Goal: Information Seeking & Learning: Learn about a topic

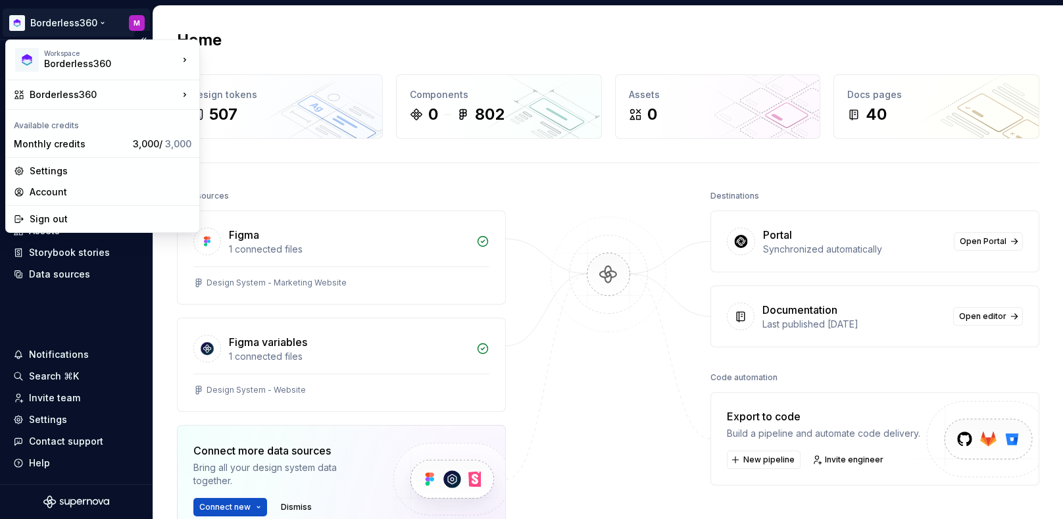
click at [46, 22] on html "Borderless360 M Home Documentation Analytics Code automation Design system data…" at bounding box center [531, 259] width 1063 height 519
click at [466, 28] on html "Borderless360 M Home Documentation Analytics Code automation Design system data…" at bounding box center [531, 259] width 1063 height 519
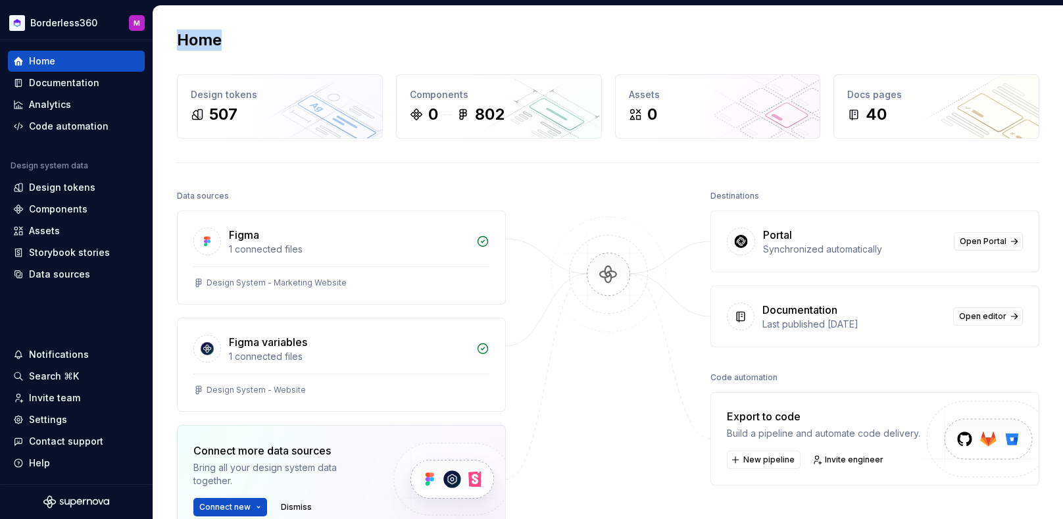
drag, startPoint x: 467, startPoint y: 28, endPoint x: 461, endPoint y: 26, distance: 6.7
click at [467, 28] on div "Home Design tokens 507 Components 0 802 Assets 0 Docs pages 40 Data sources Fig…" at bounding box center [608, 341] width 910 height 670
click at [68, 76] on div "Documentation" at bounding box center [64, 82] width 70 height 13
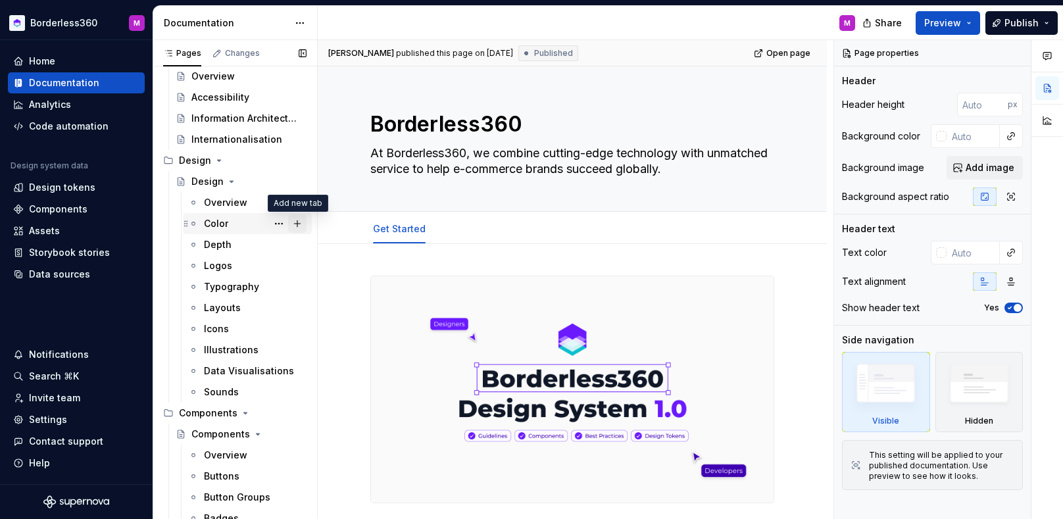
scroll to position [92, 0]
click at [241, 205] on div "Overview" at bounding box center [225, 203] width 43 height 13
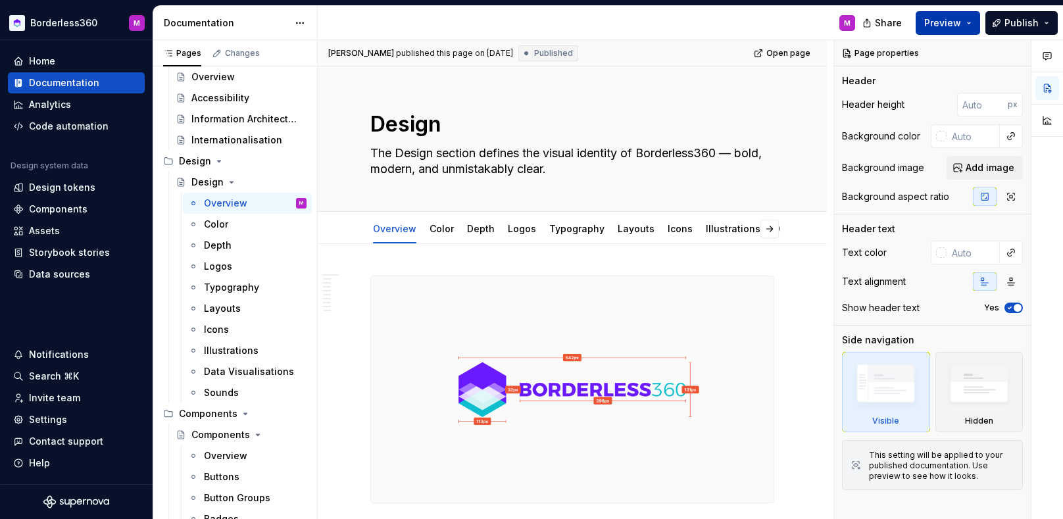
click at [951, 20] on span "Preview" at bounding box center [942, 22] width 37 height 13
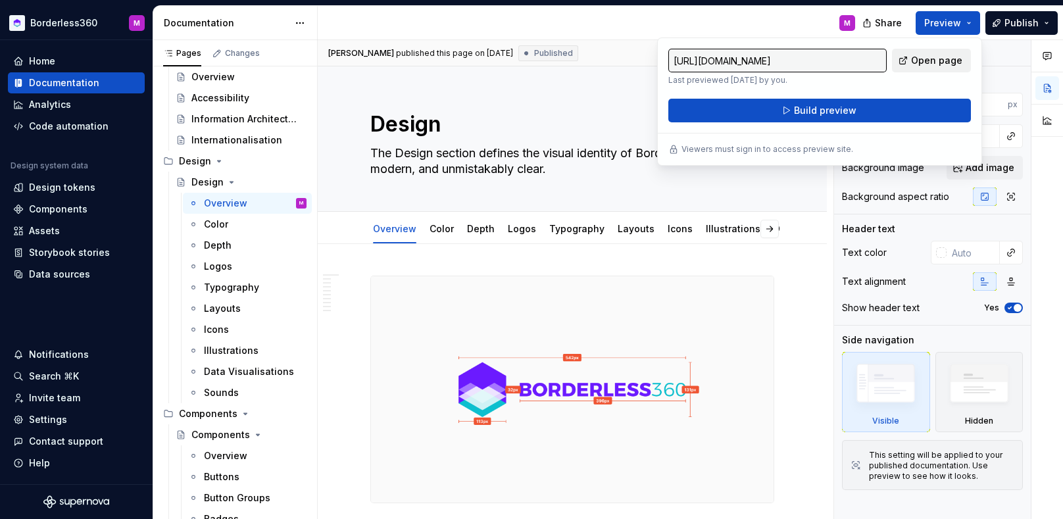
click at [953, 57] on span "Open page" at bounding box center [936, 60] width 51 height 13
click at [635, 32] on div "M" at bounding box center [592, 23] width 548 height 34
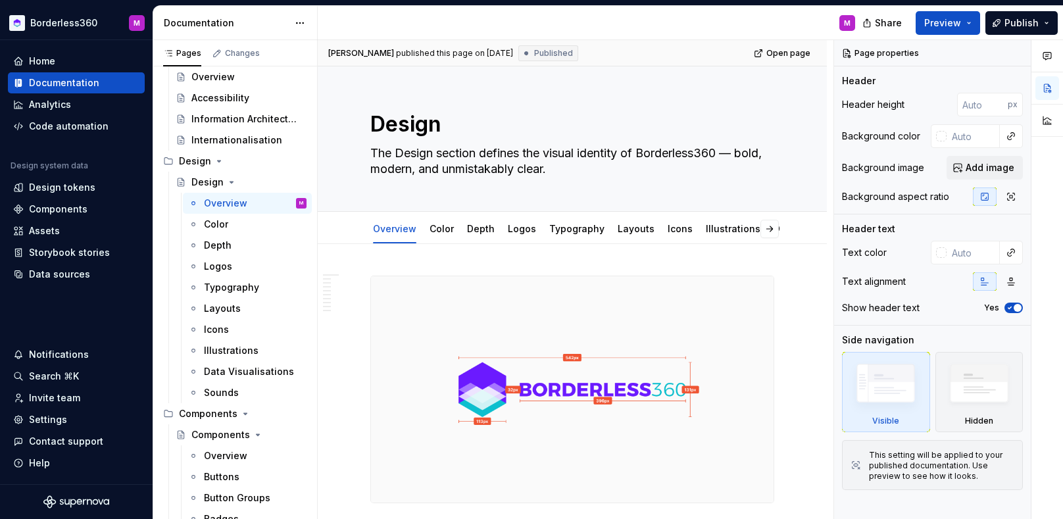
type textarea "*"
click at [49, 191] on div "Design tokens" at bounding box center [62, 187] width 66 height 13
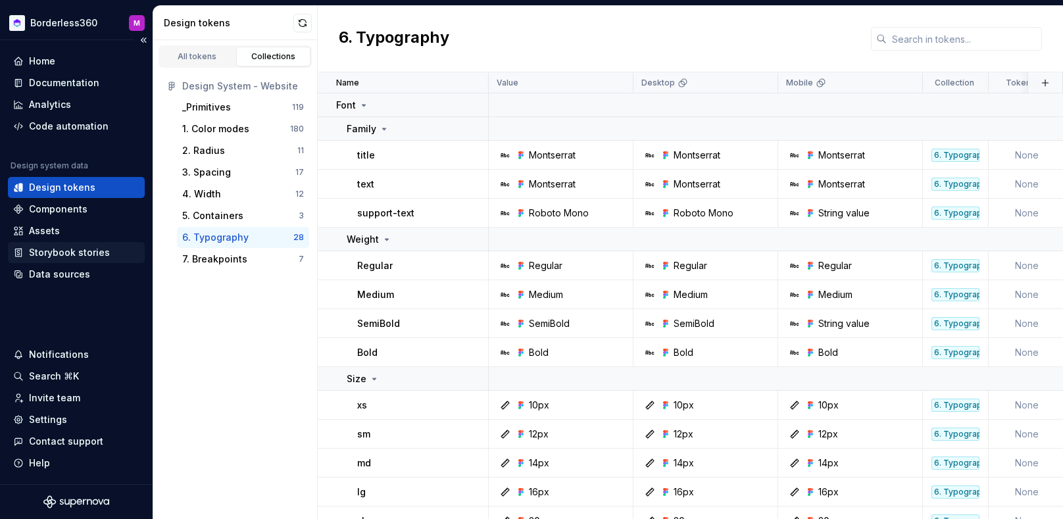
click at [86, 255] on div "Storybook stories" at bounding box center [69, 252] width 81 height 13
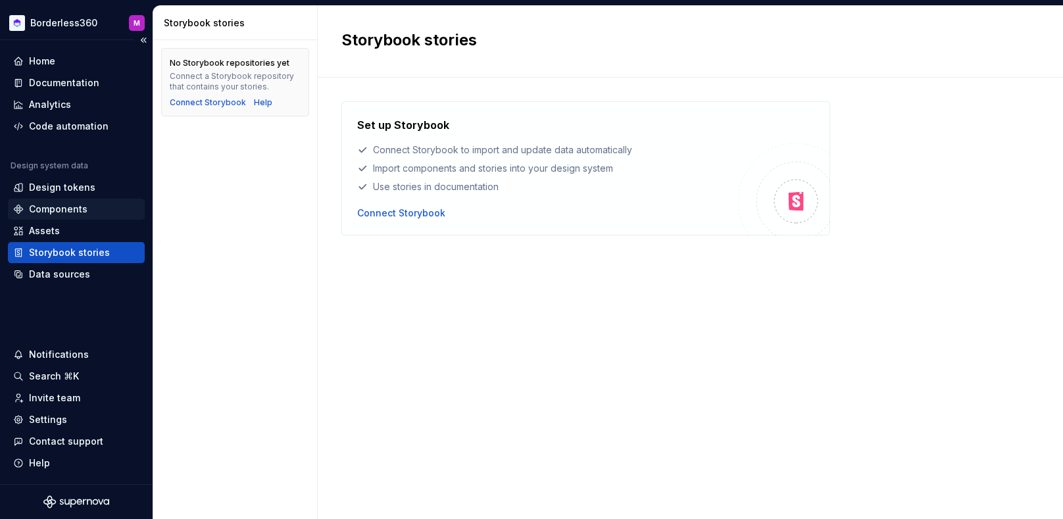
click at [89, 211] on div "Components" at bounding box center [76, 209] width 126 height 13
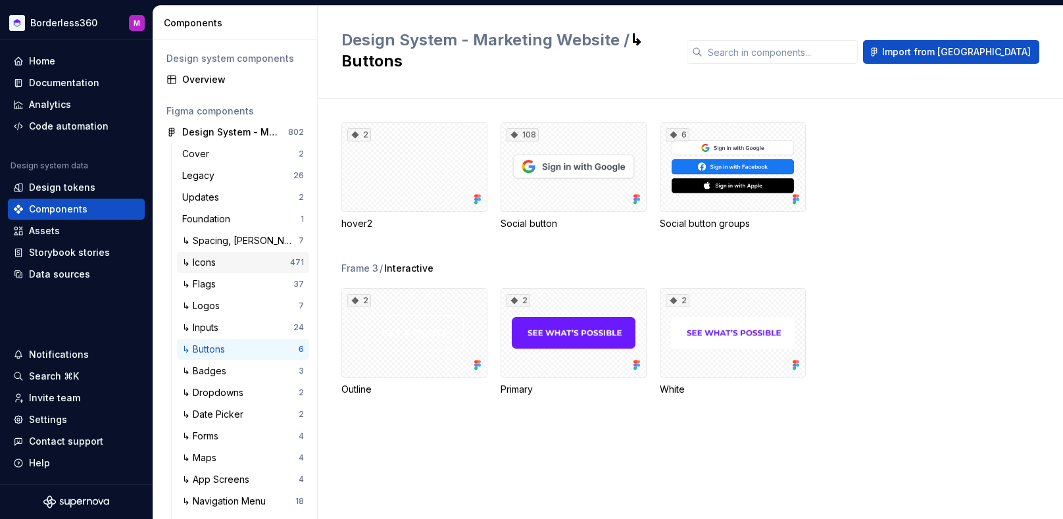
click at [243, 261] on div "↳ Icons" at bounding box center [236, 262] width 108 height 13
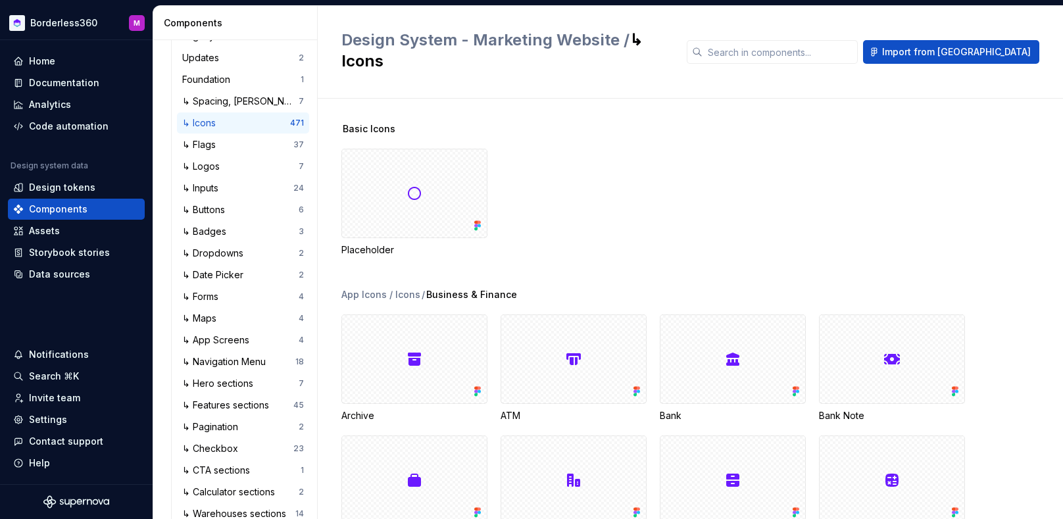
scroll to position [141, 0]
click at [257, 253] on div "↳ Dropdowns" at bounding box center [240, 251] width 116 height 13
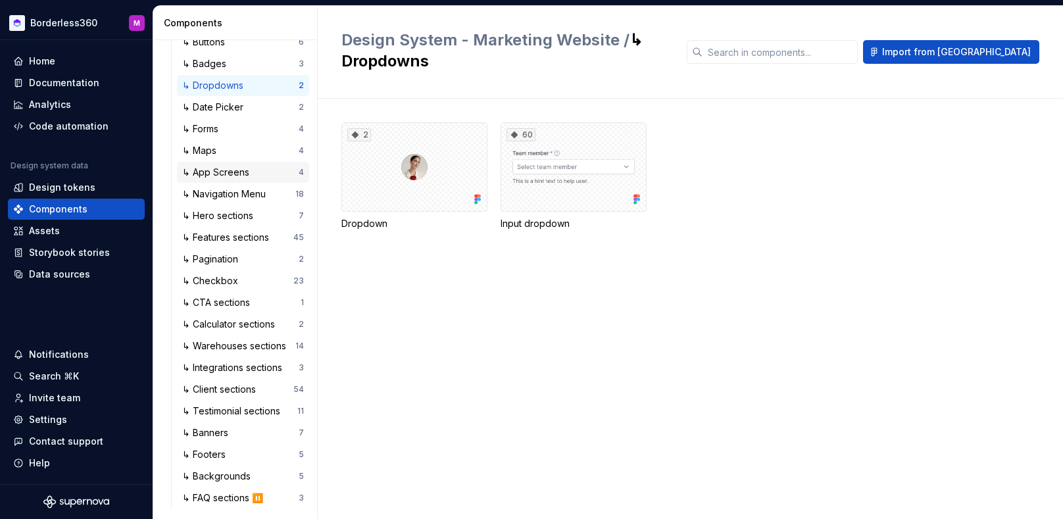
scroll to position [310, 0]
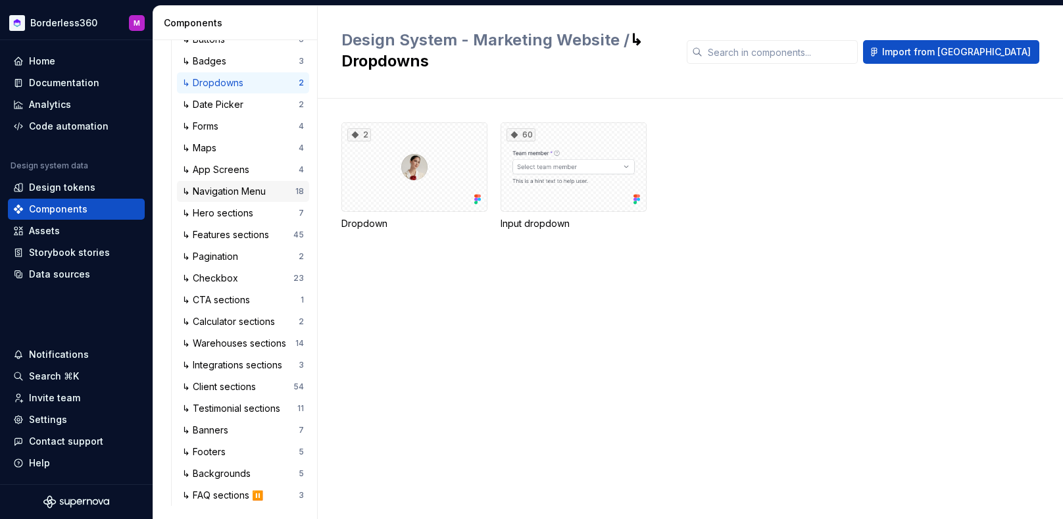
click at [260, 190] on div "↳ Navigation Menu" at bounding box center [226, 191] width 89 height 13
